Goal: Information Seeking & Learning: Learn about a topic

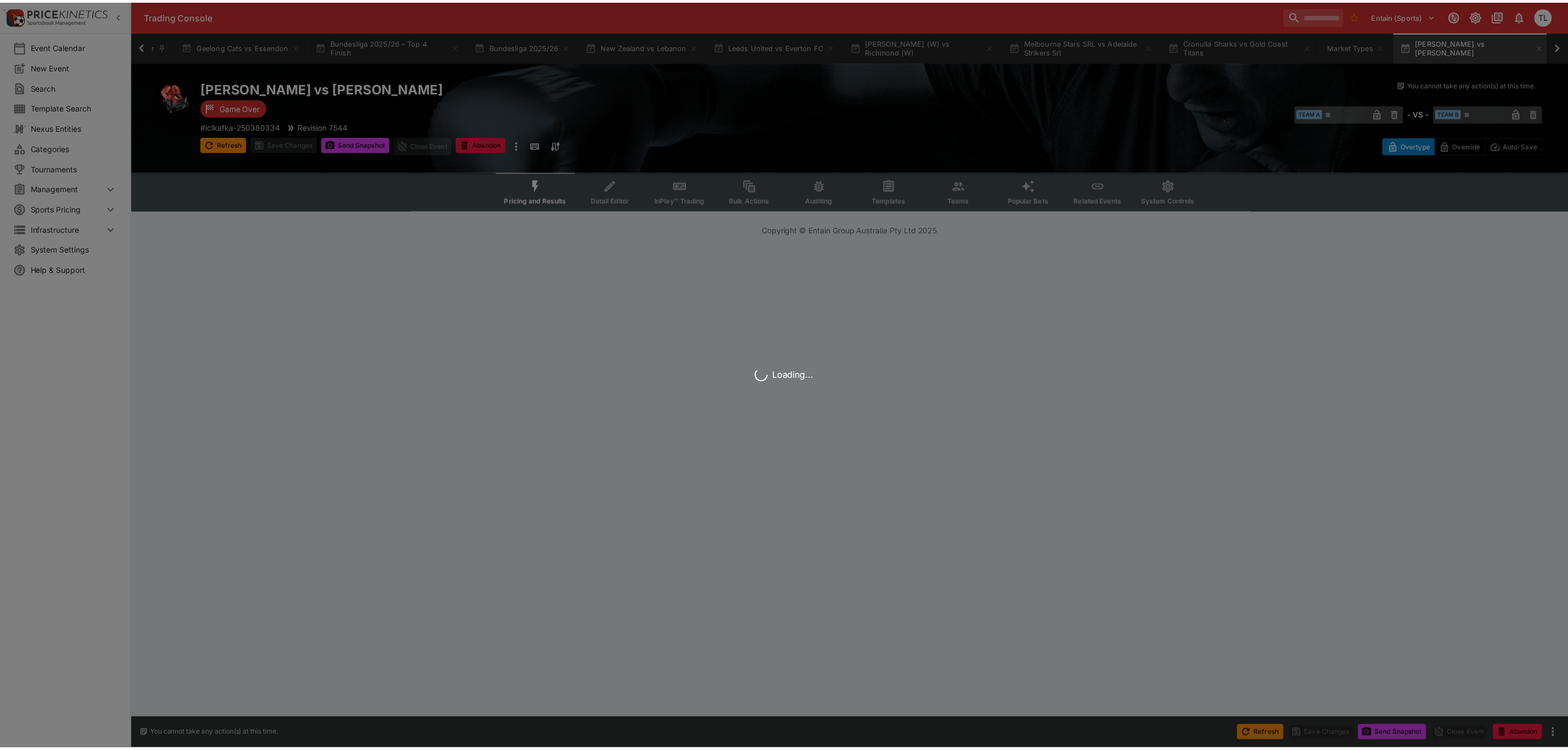
scroll to position [0, 60]
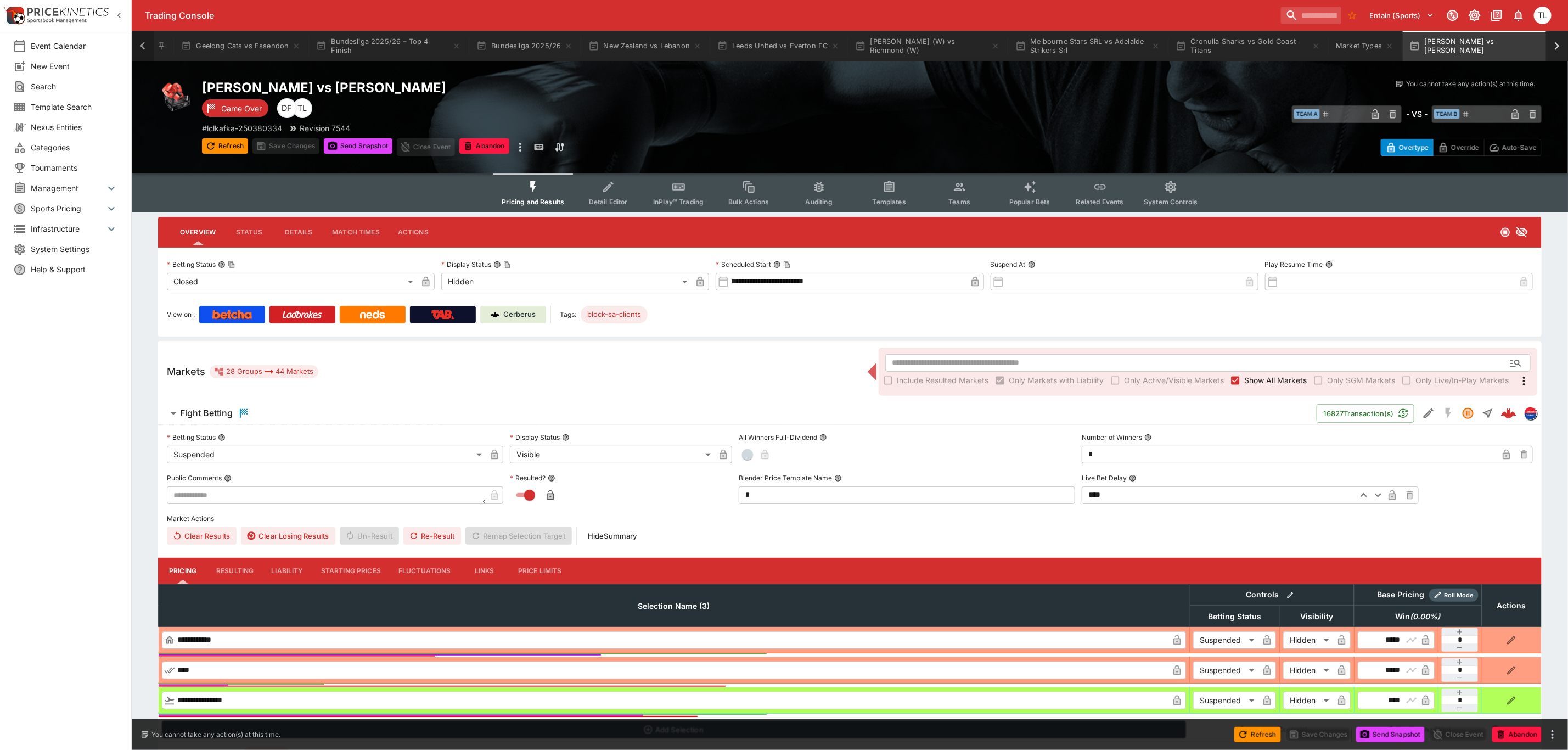
click at [146, 52] on icon at bounding box center [142, 45] width 15 height 15
click at [1555, 49] on icon at bounding box center [1557, 45] width 15 height 15
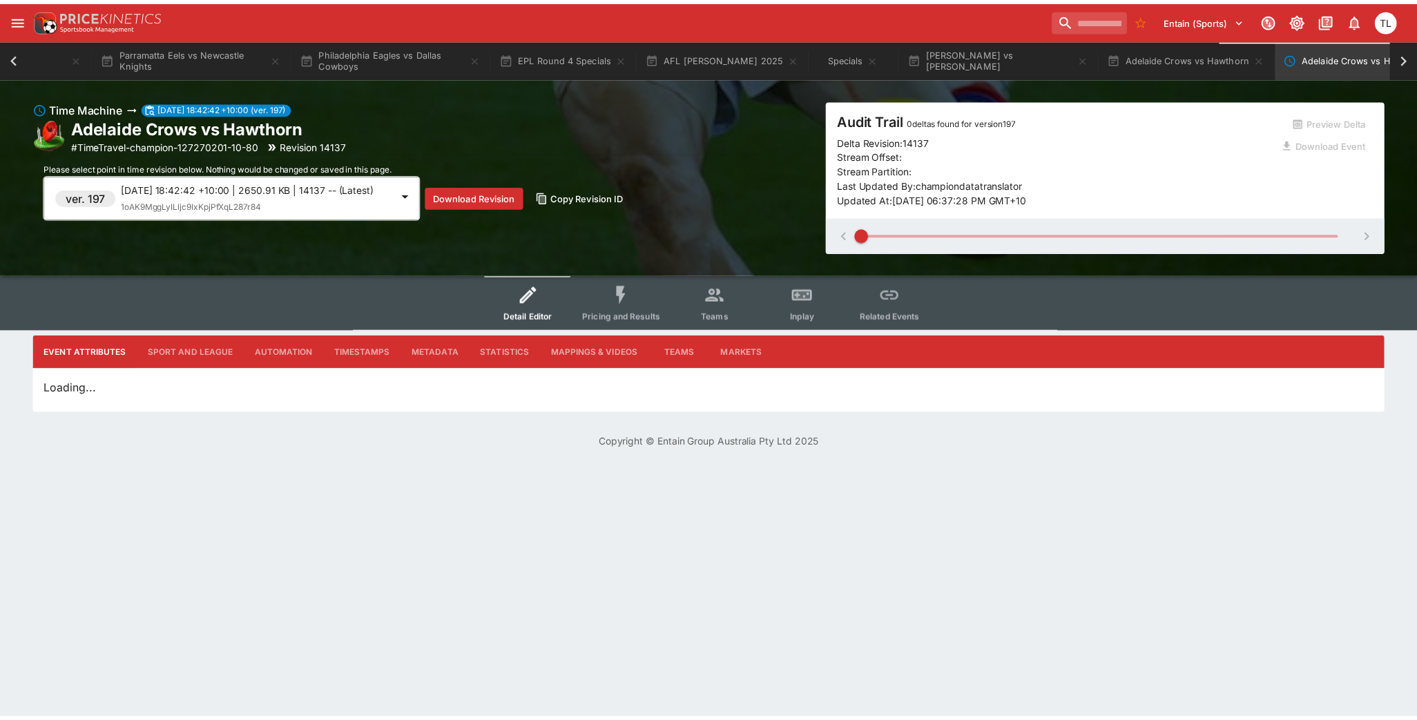
scroll to position [0, 1487]
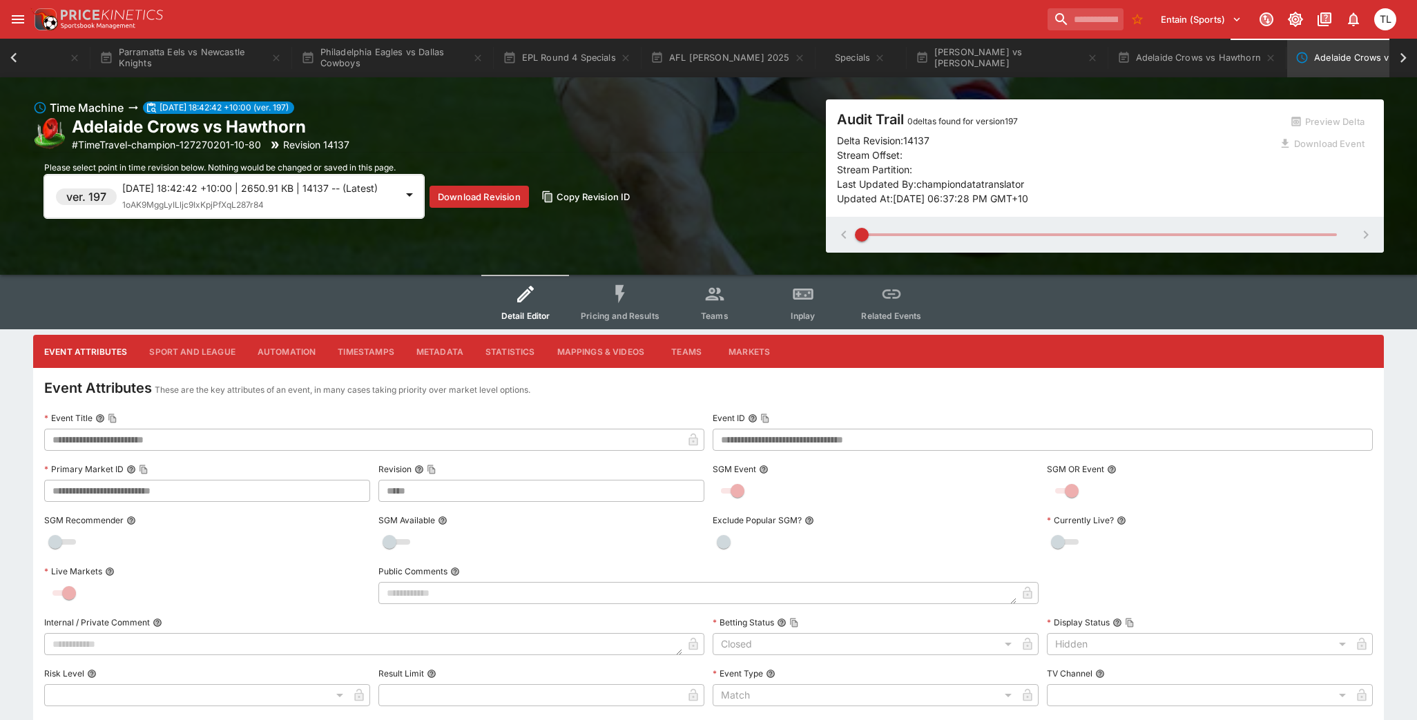
click at [14, 60] on icon at bounding box center [13, 57] width 6 height 10
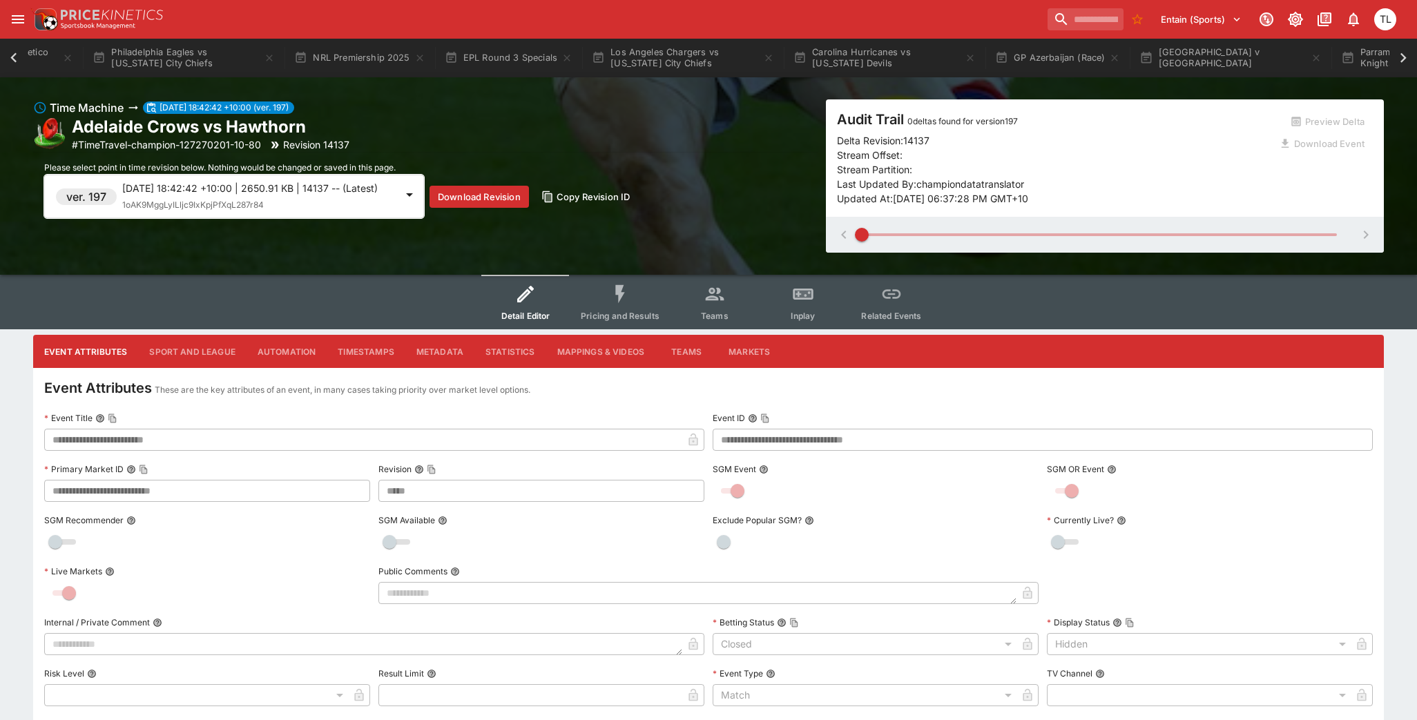
scroll to position [0, 158]
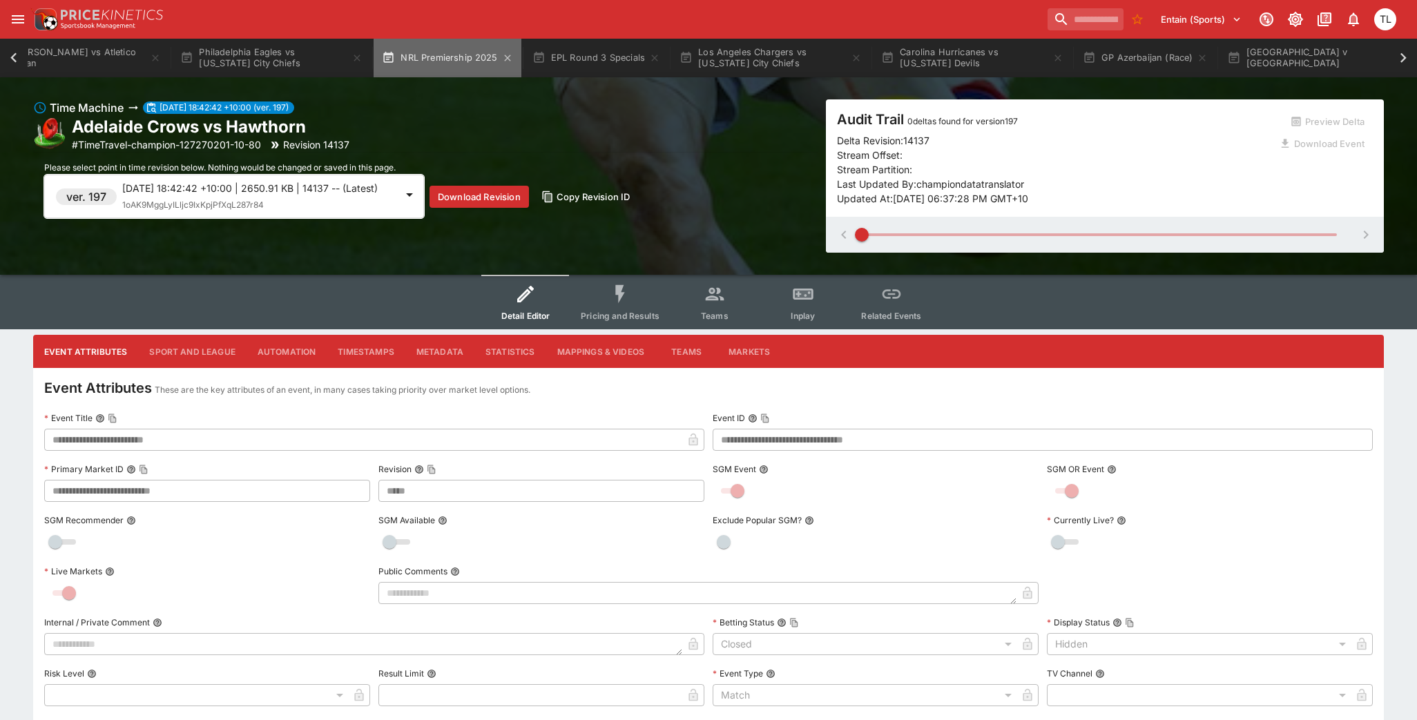
click at [414, 56] on button "NRL Premiership 2025" at bounding box center [446, 58] width 147 height 39
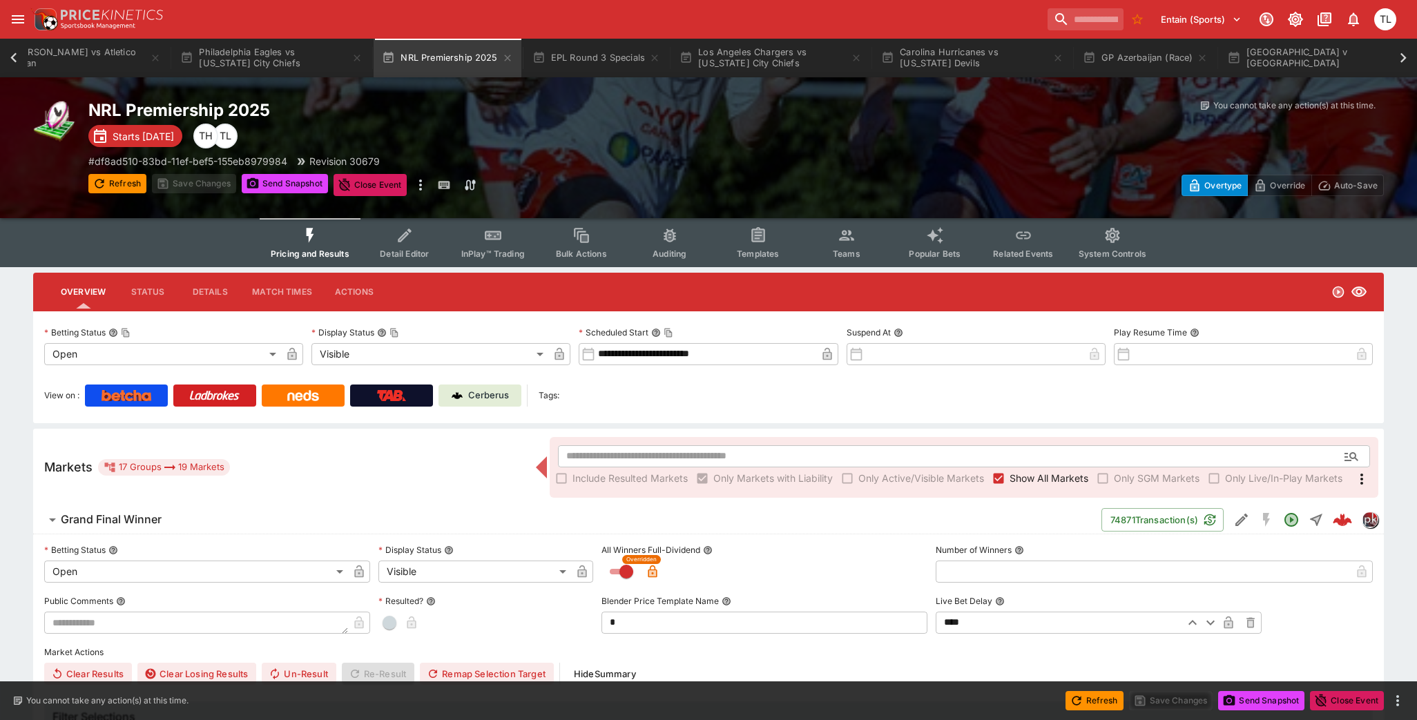
click at [107, 512] on h6 "Grand Final Winner" at bounding box center [111, 519] width 101 height 14
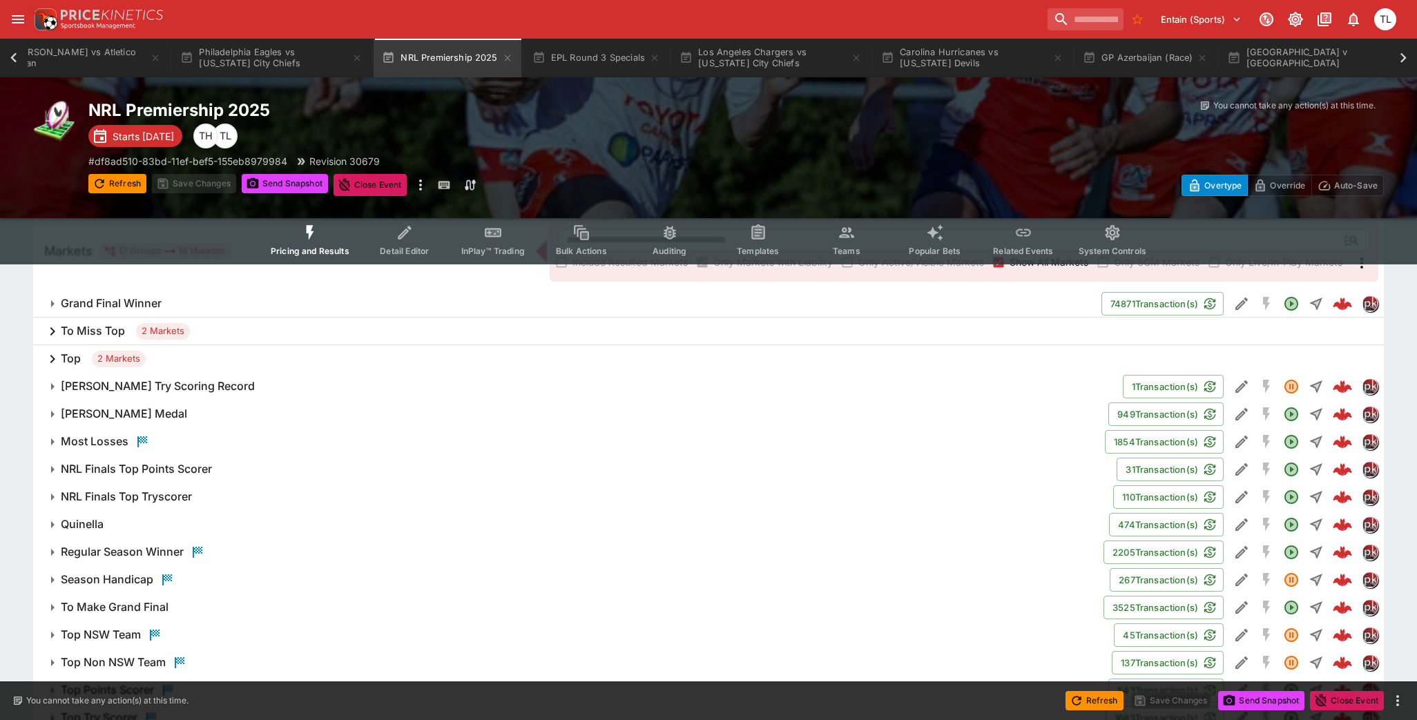
scroll to position [199, 0]
